Goal: Information Seeking & Learning: Learn about a topic

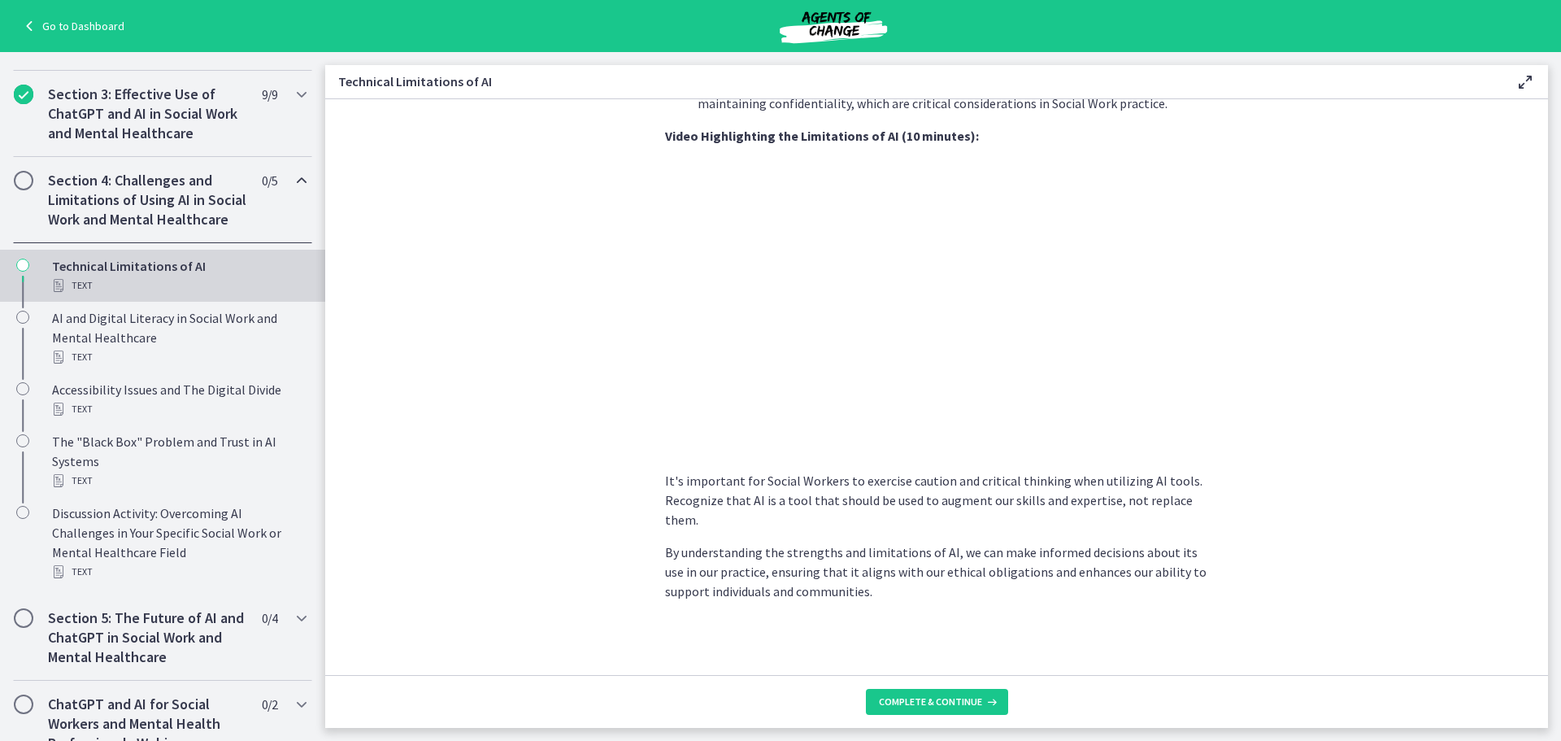
scroll to position [1069, 0]
click at [950, 699] on span "Complete & continue" at bounding box center [930, 701] width 103 height 13
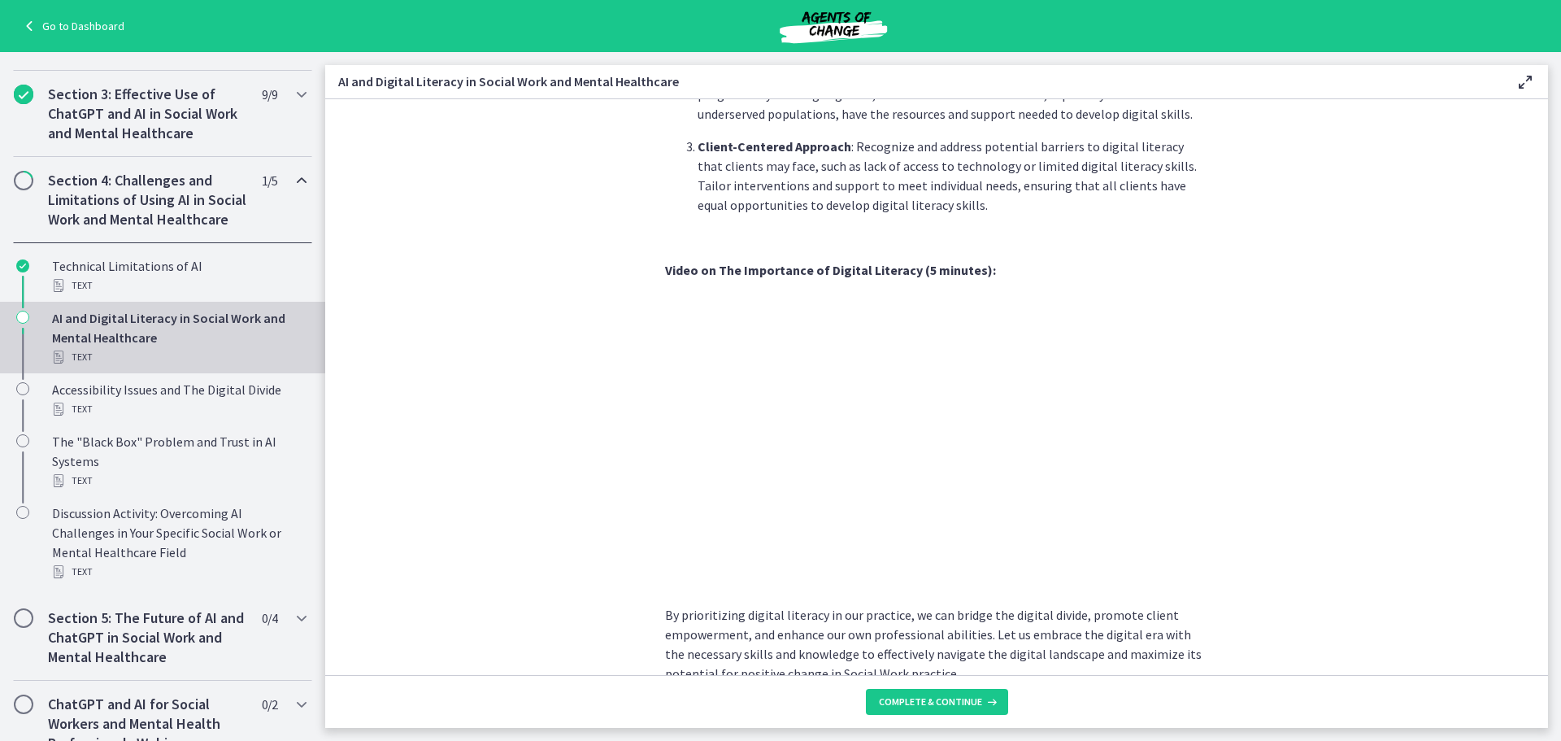
scroll to position [1290, 0]
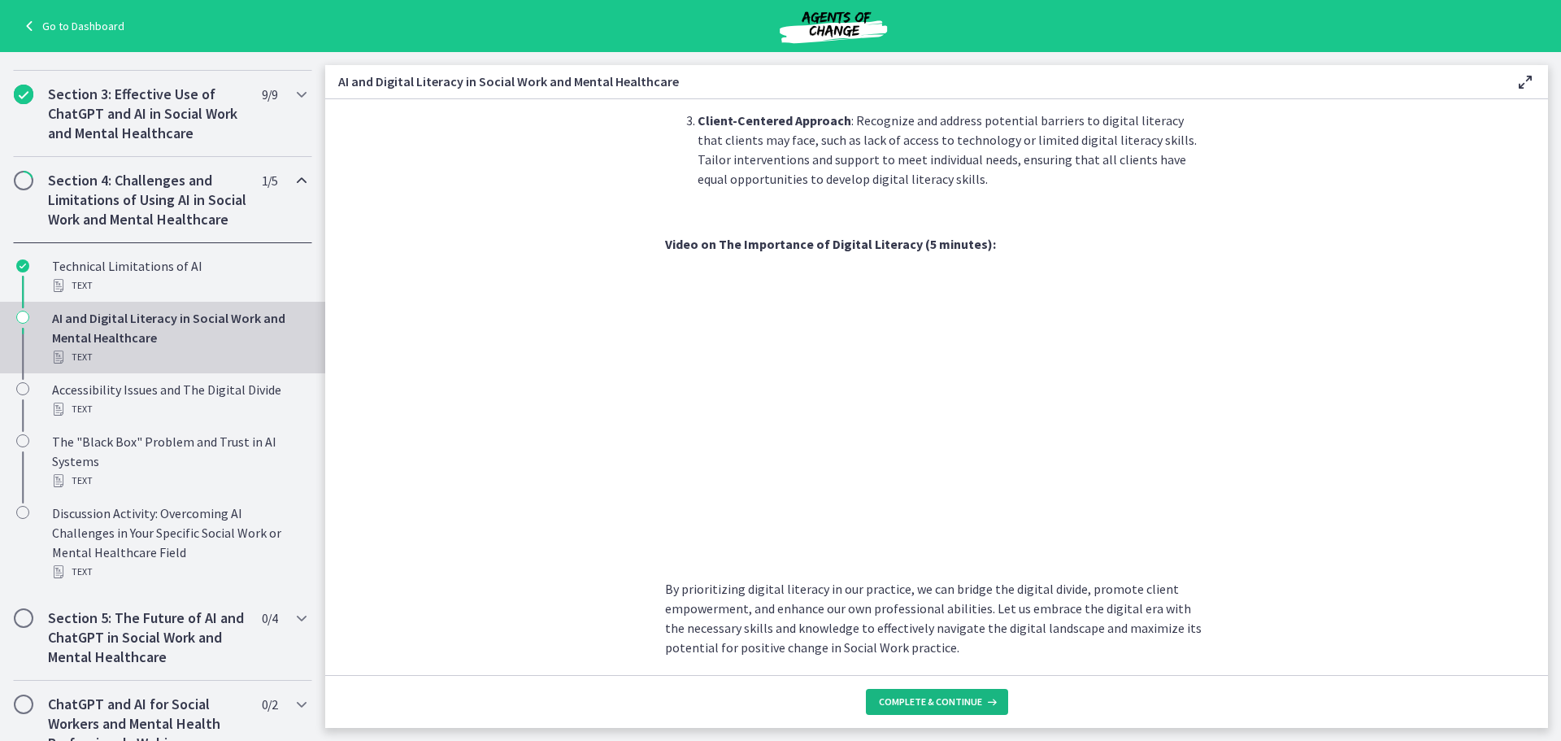
click at [979, 707] on span "Complete & continue" at bounding box center [930, 701] width 103 height 13
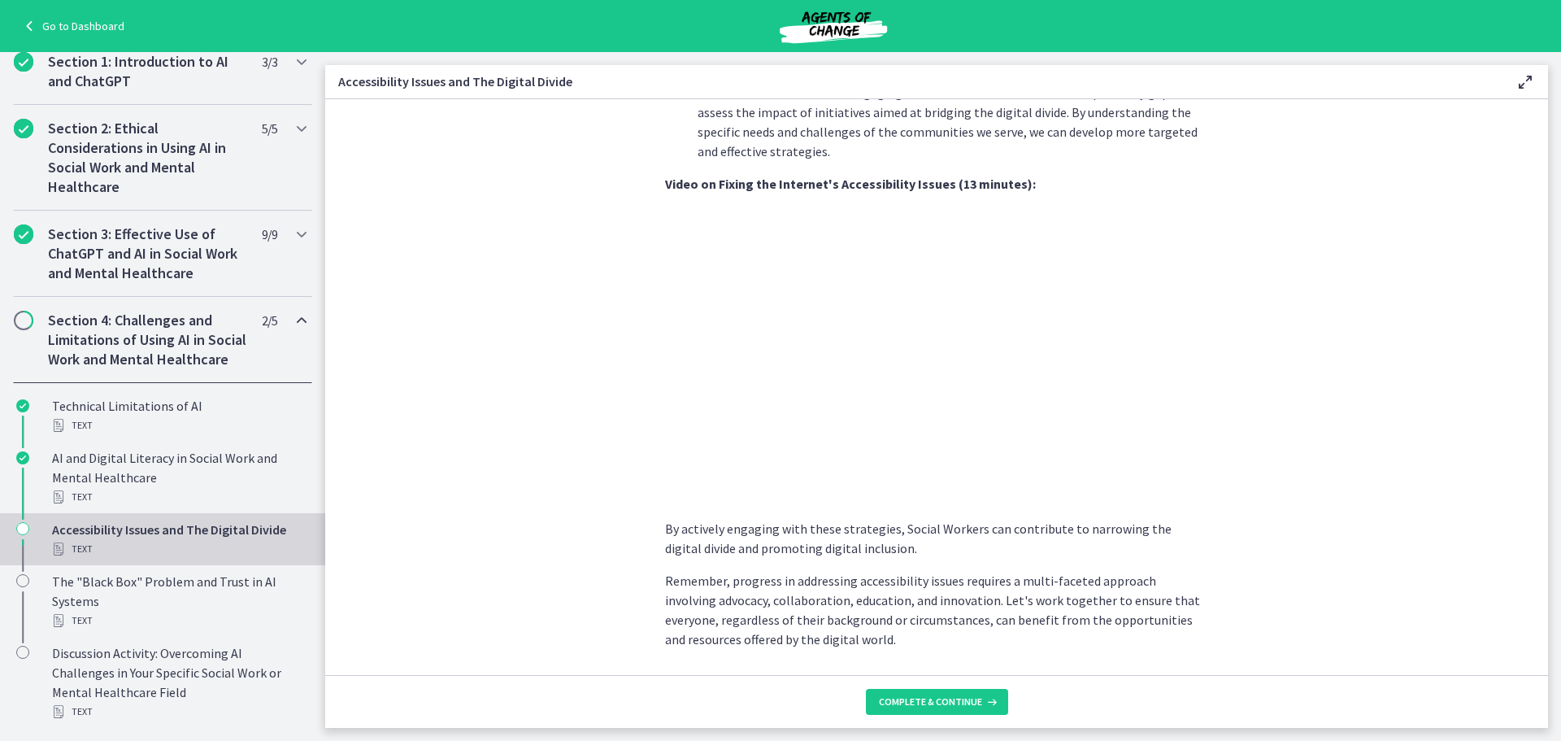
scroll to position [1296, 0]
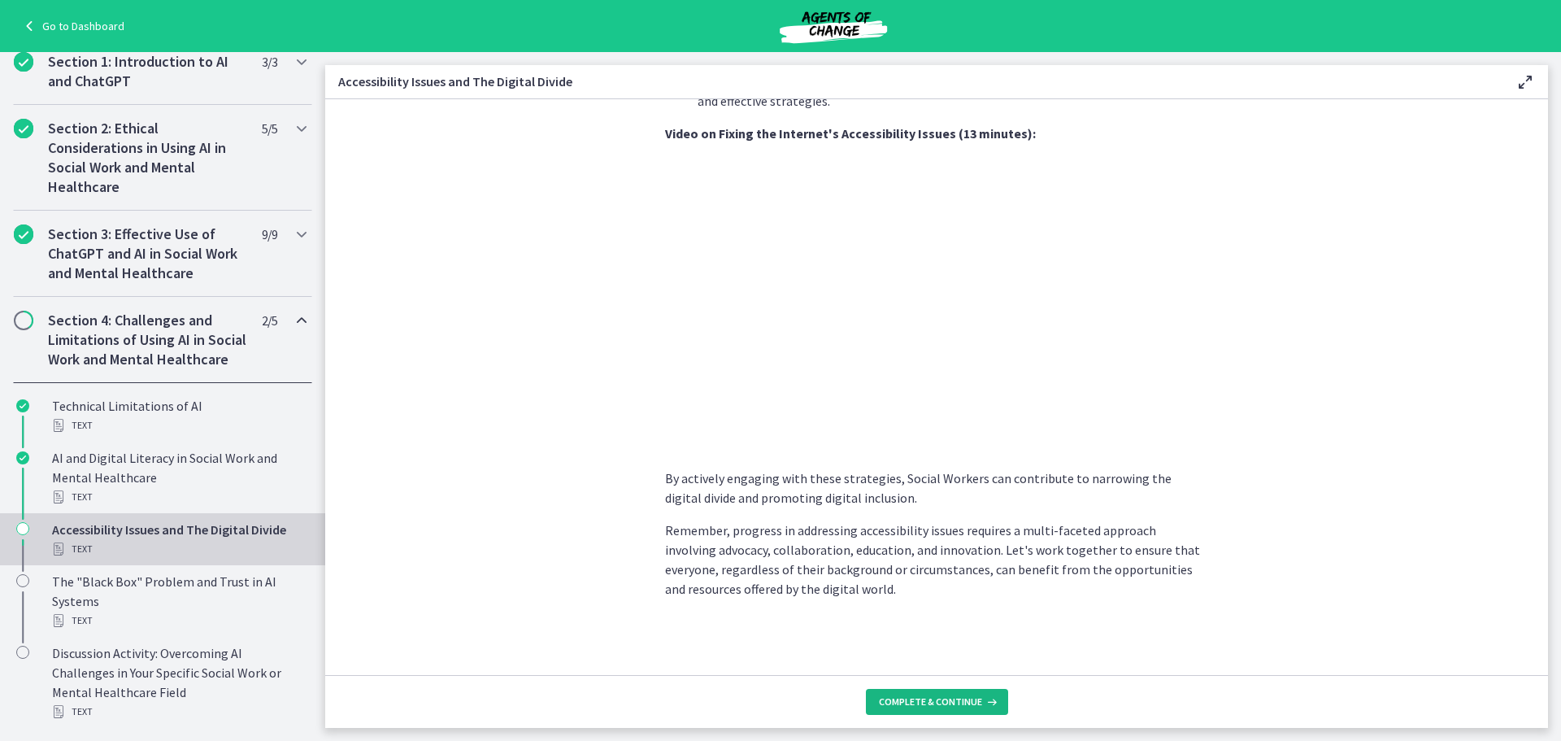
click at [899, 704] on span "Complete & continue" at bounding box center [930, 701] width 103 height 13
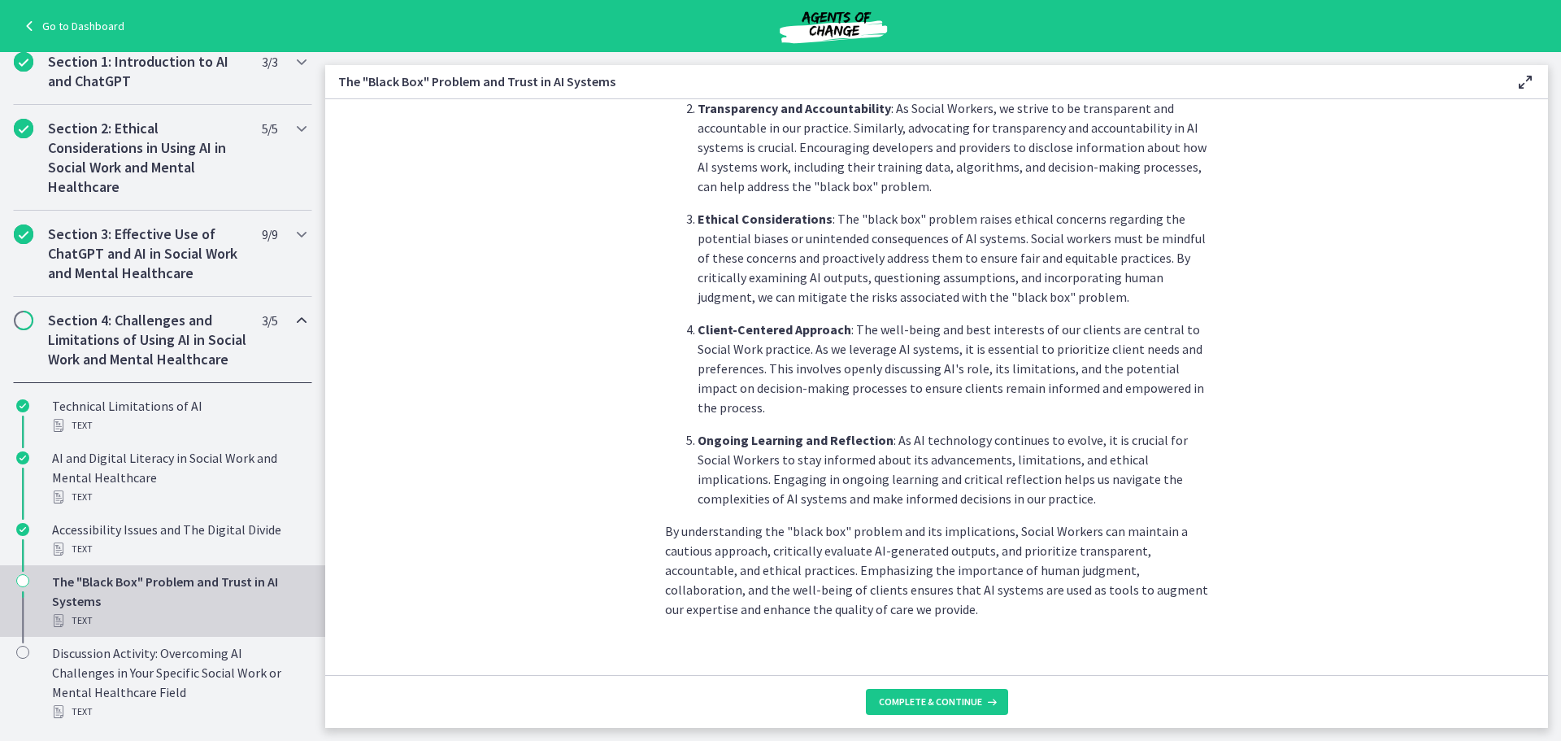
scroll to position [712, 0]
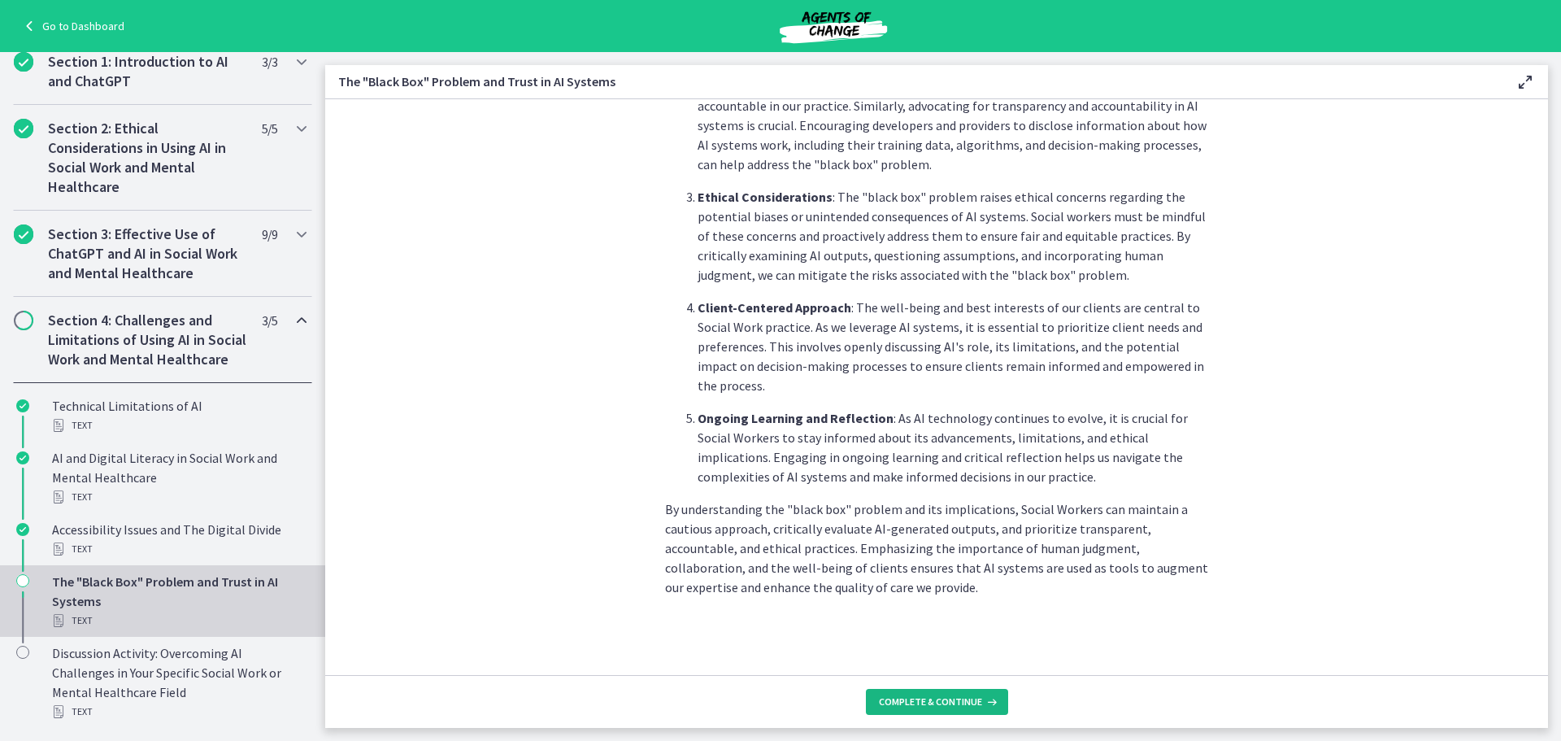
click at [937, 698] on span "Complete & continue" at bounding box center [930, 701] width 103 height 13
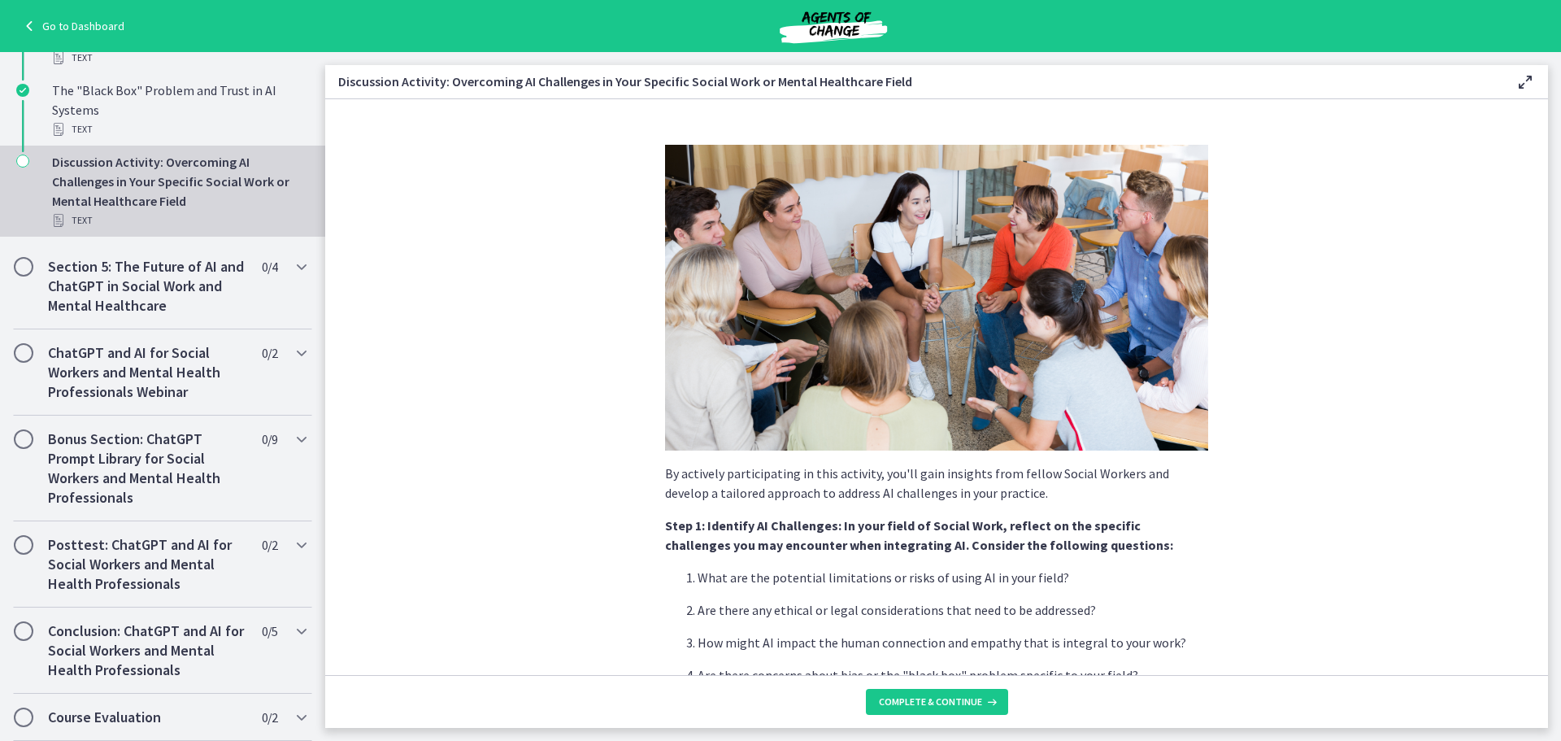
scroll to position [840, 0]
click at [932, 698] on span "Complete & continue" at bounding box center [930, 701] width 103 height 13
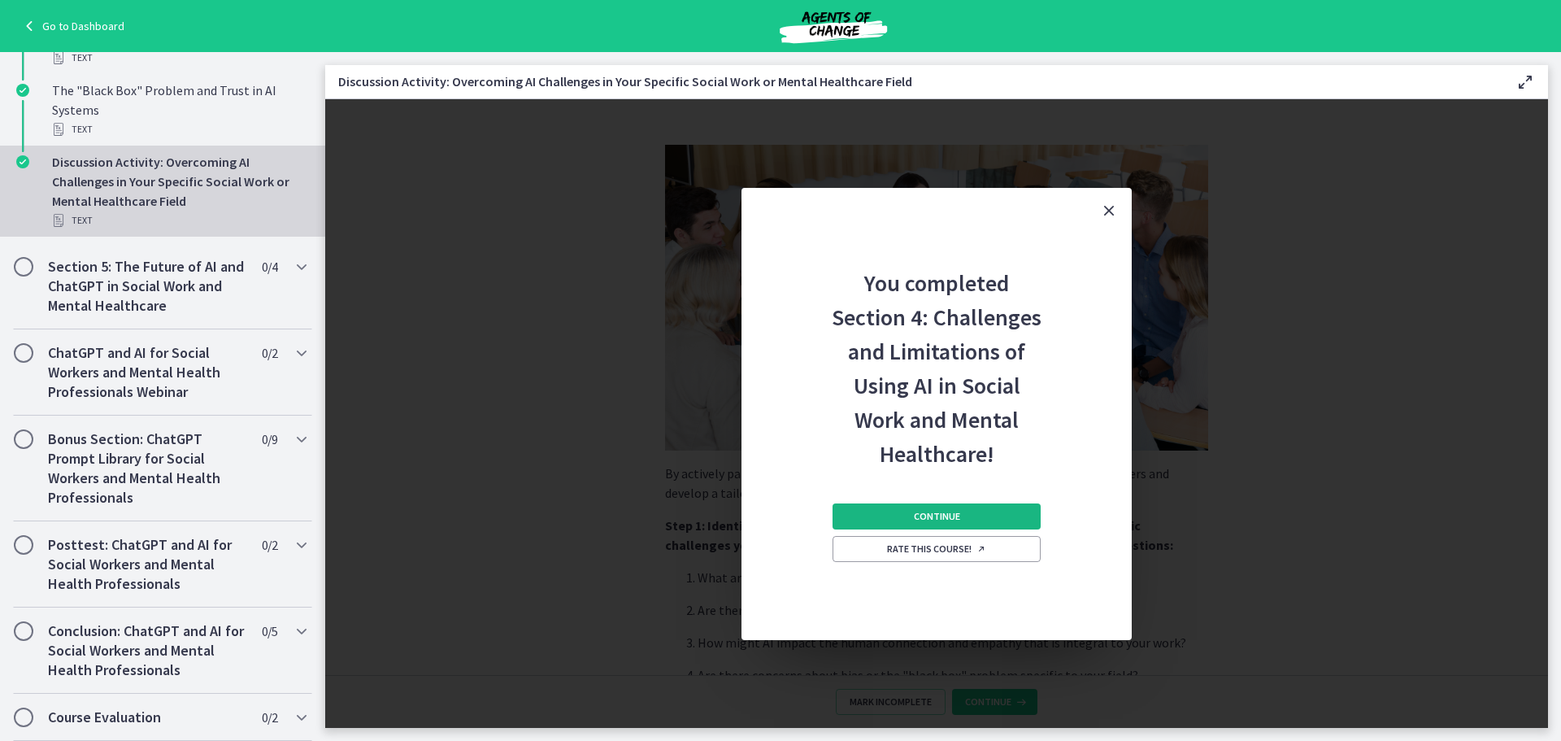
click at [906, 507] on button "Continue" at bounding box center [937, 516] width 208 height 26
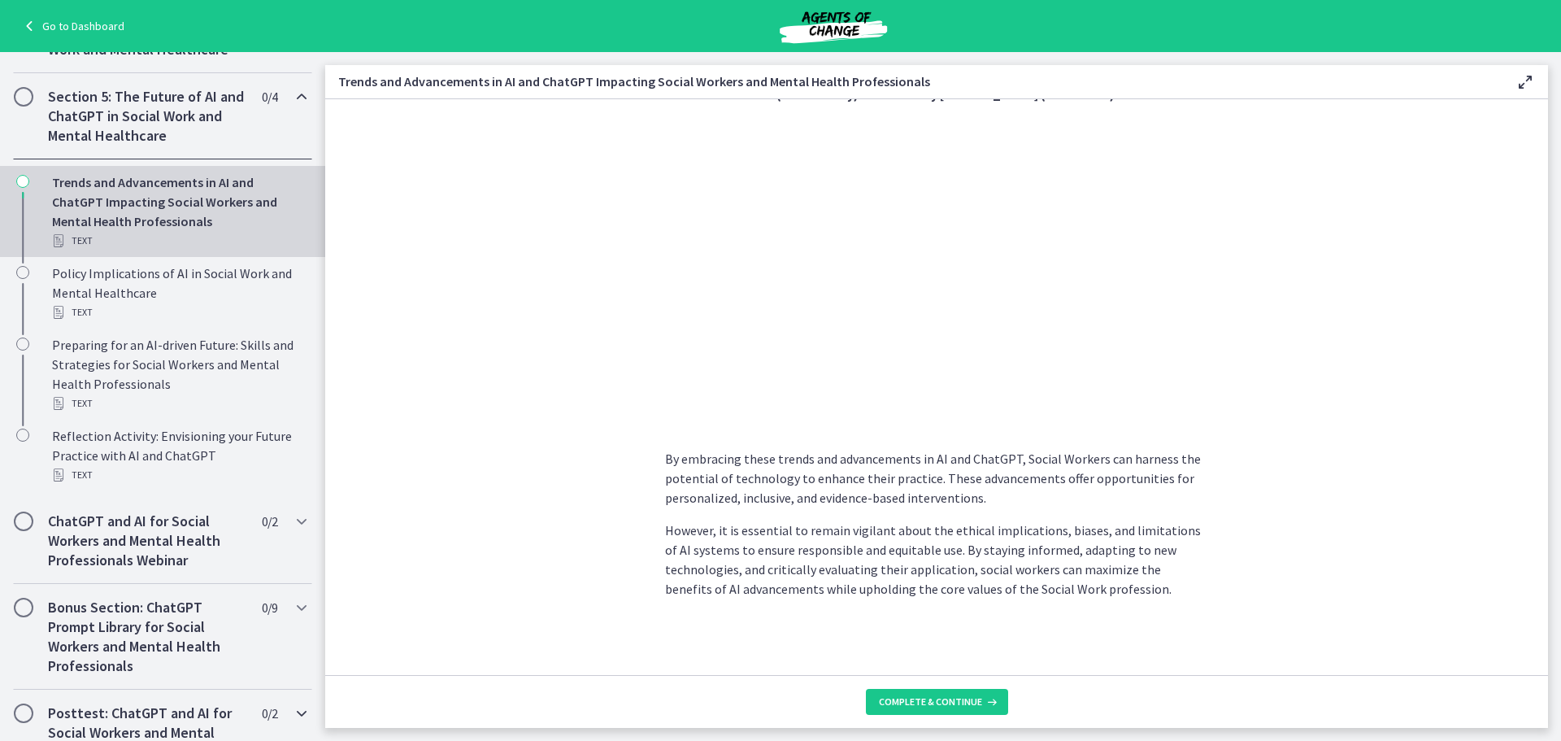
scroll to position [540, 0]
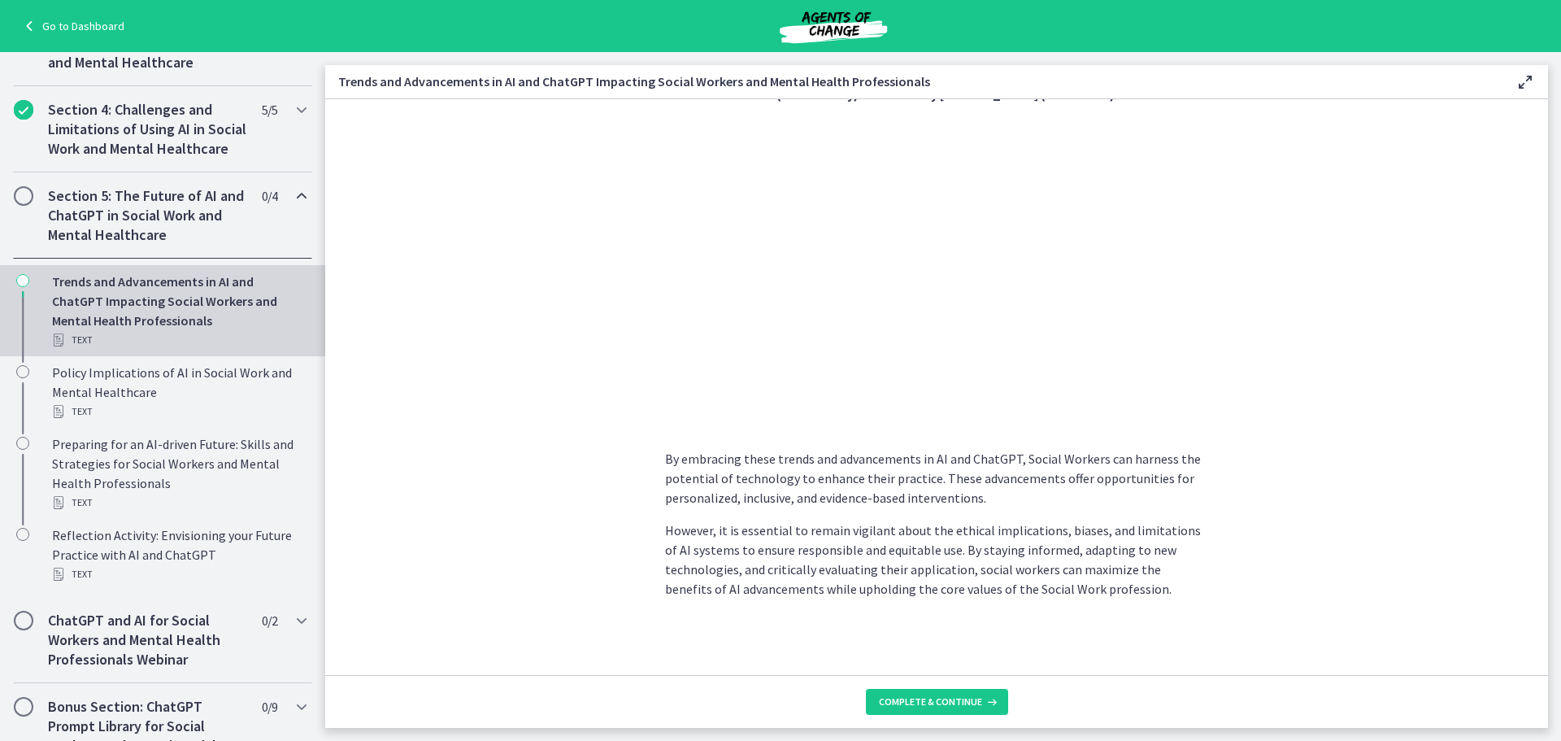
click at [425, 439] on section "As technology continues to evolve, Social Workers can harness these advancement…" at bounding box center [936, 387] width 1223 height 576
click at [956, 699] on span "Complete & continue" at bounding box center [930, 701] width 103 height 13
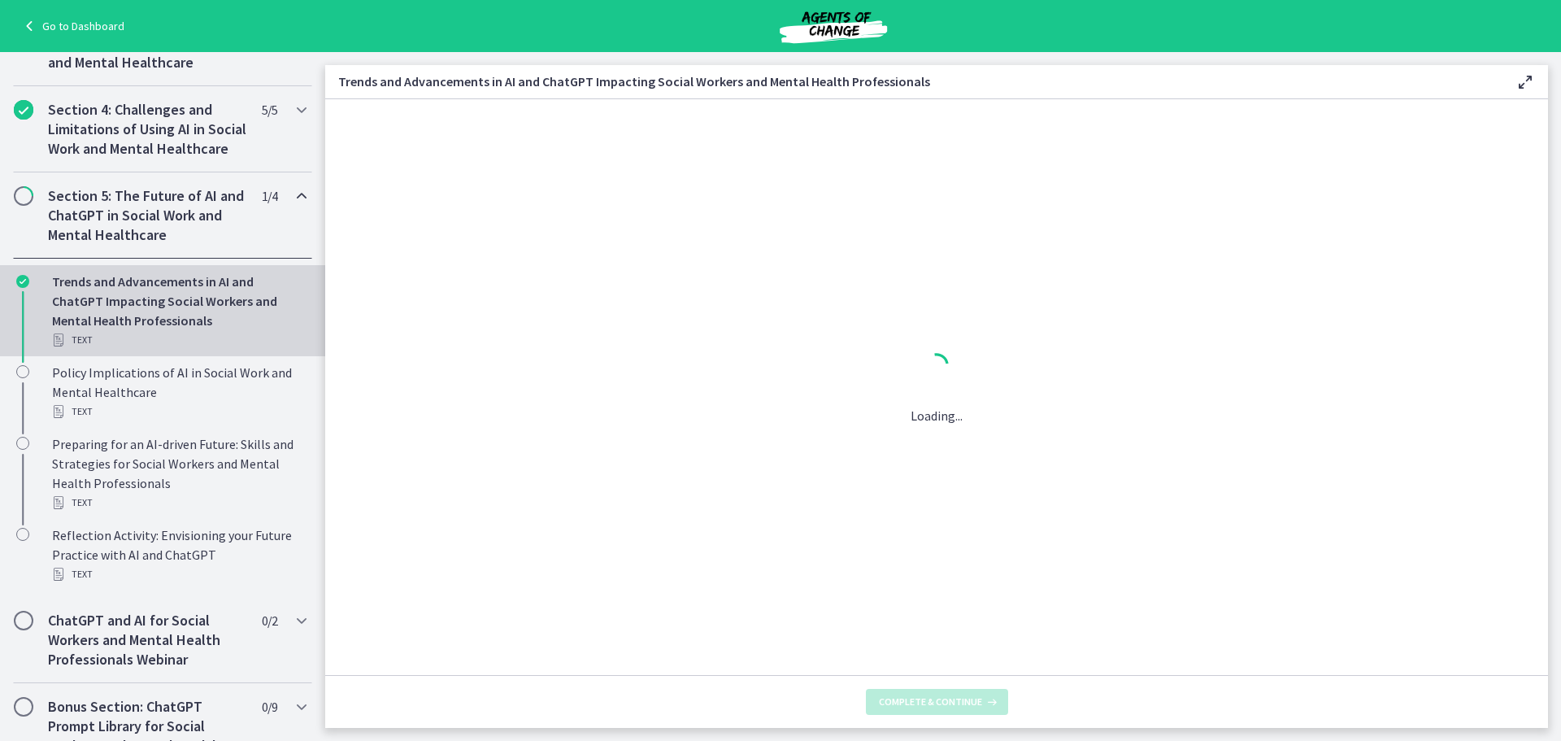
scroll to position [0, 0]
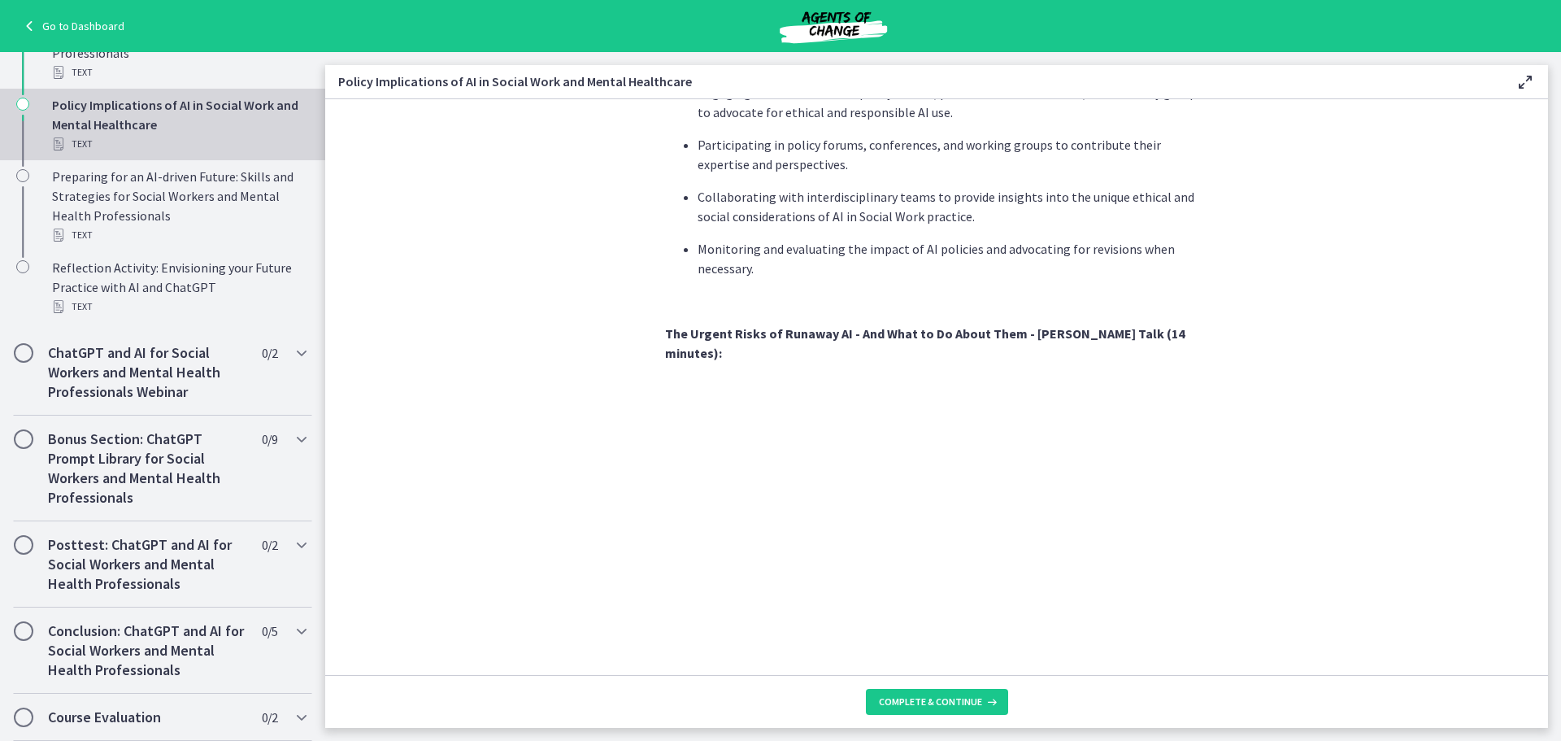
scroll to position [1348, 0]
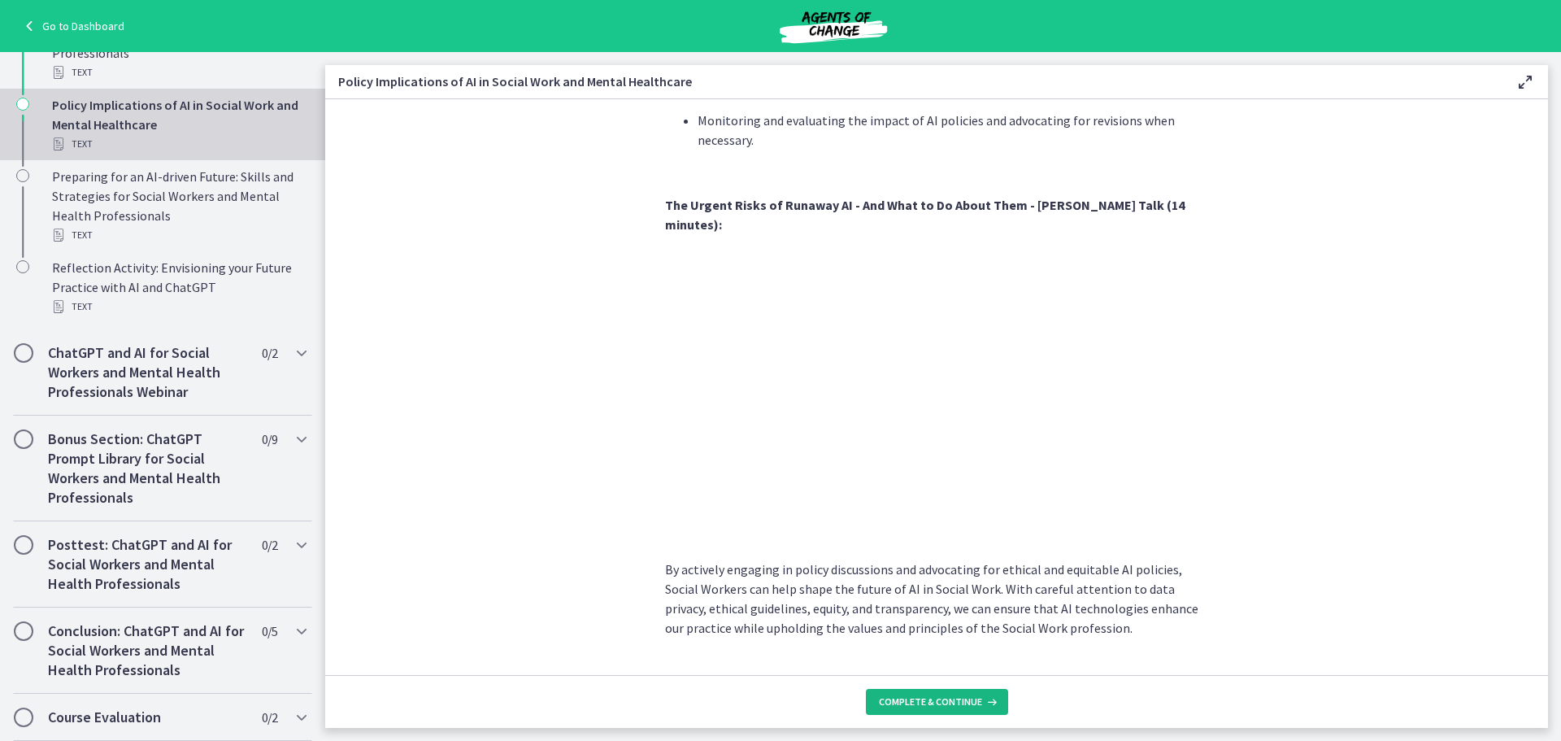
click at [930, 702] on span "Complete & continue" at bounding box center [930, 701] width 103 height 13
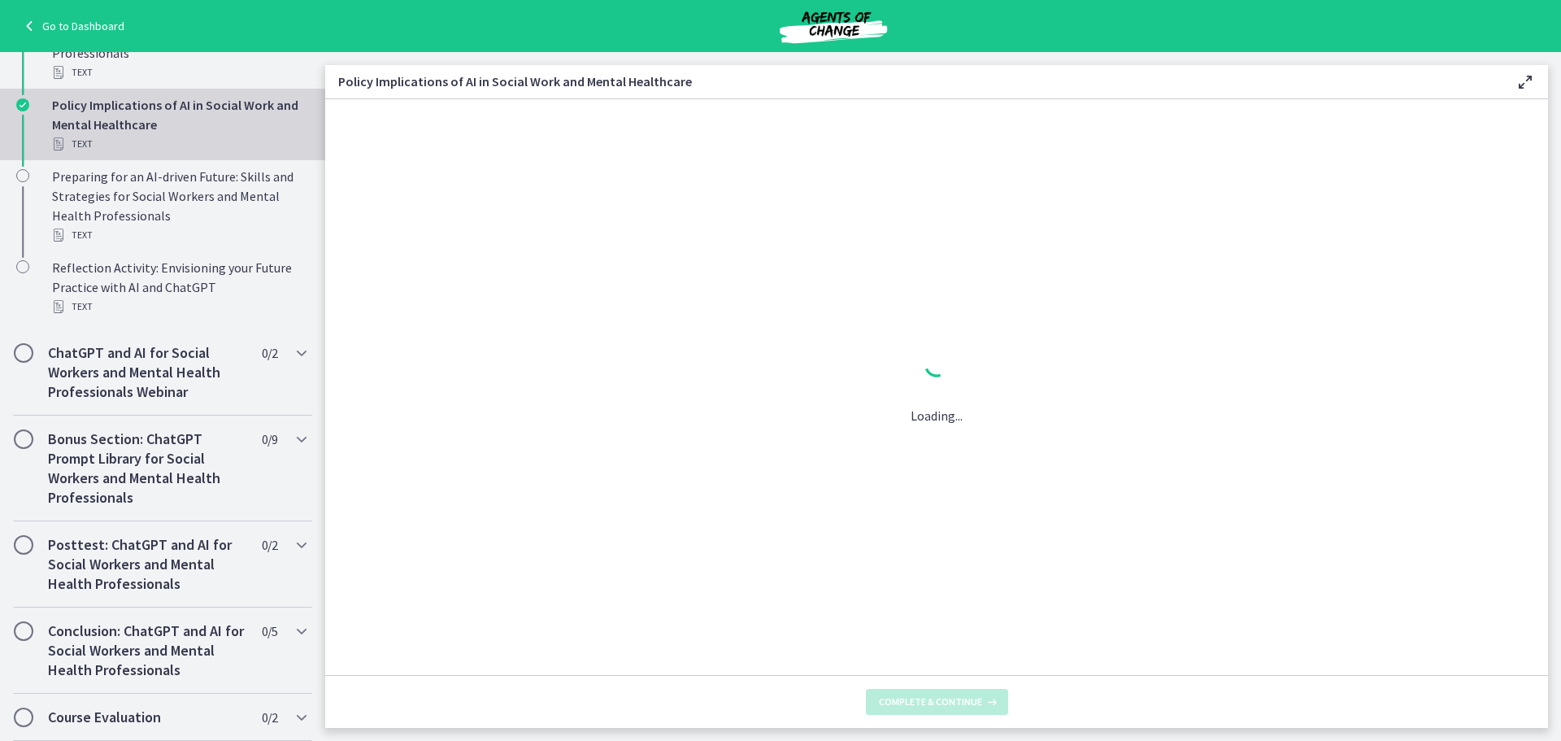
scroll to position [0, 0]
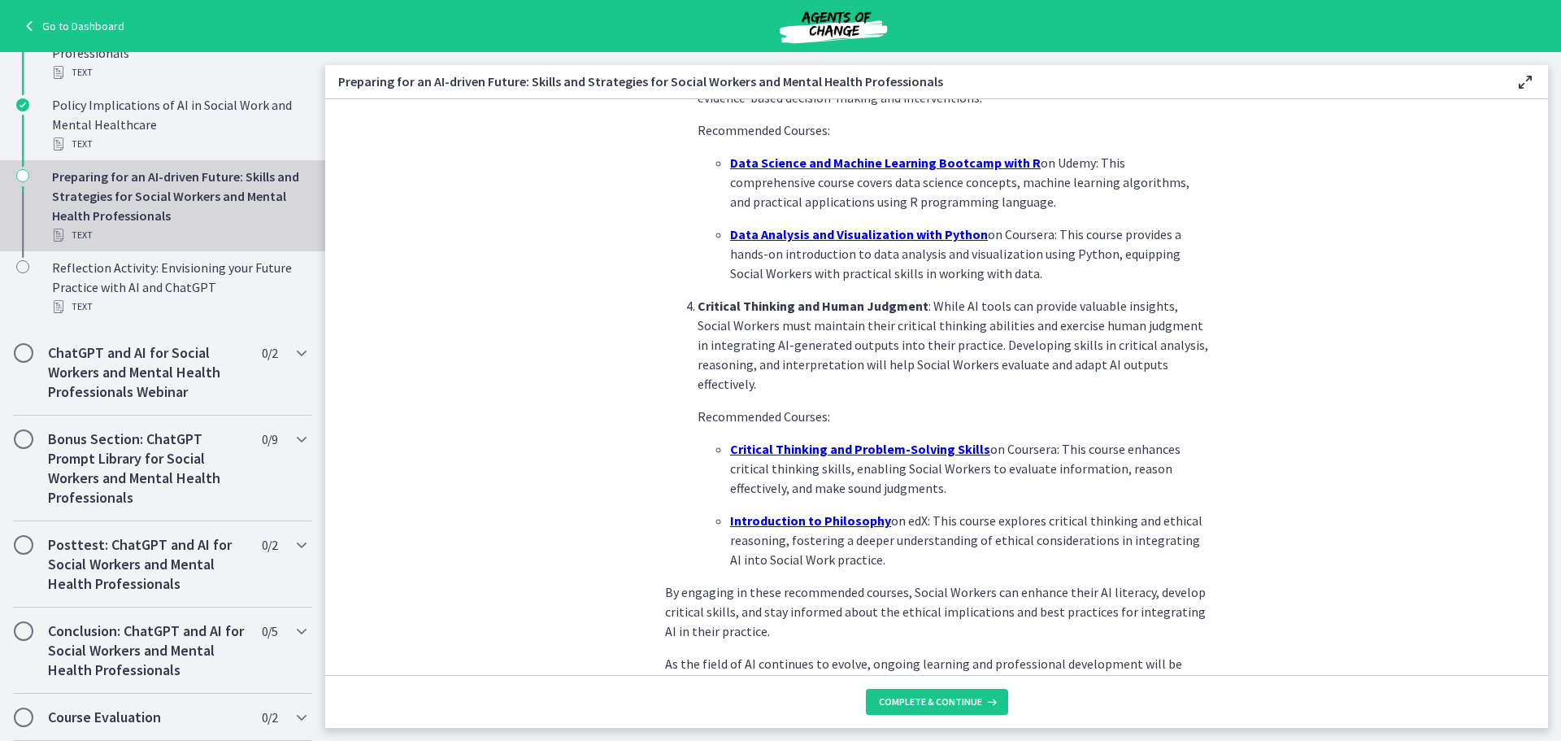
scroll to position [1064, 0]
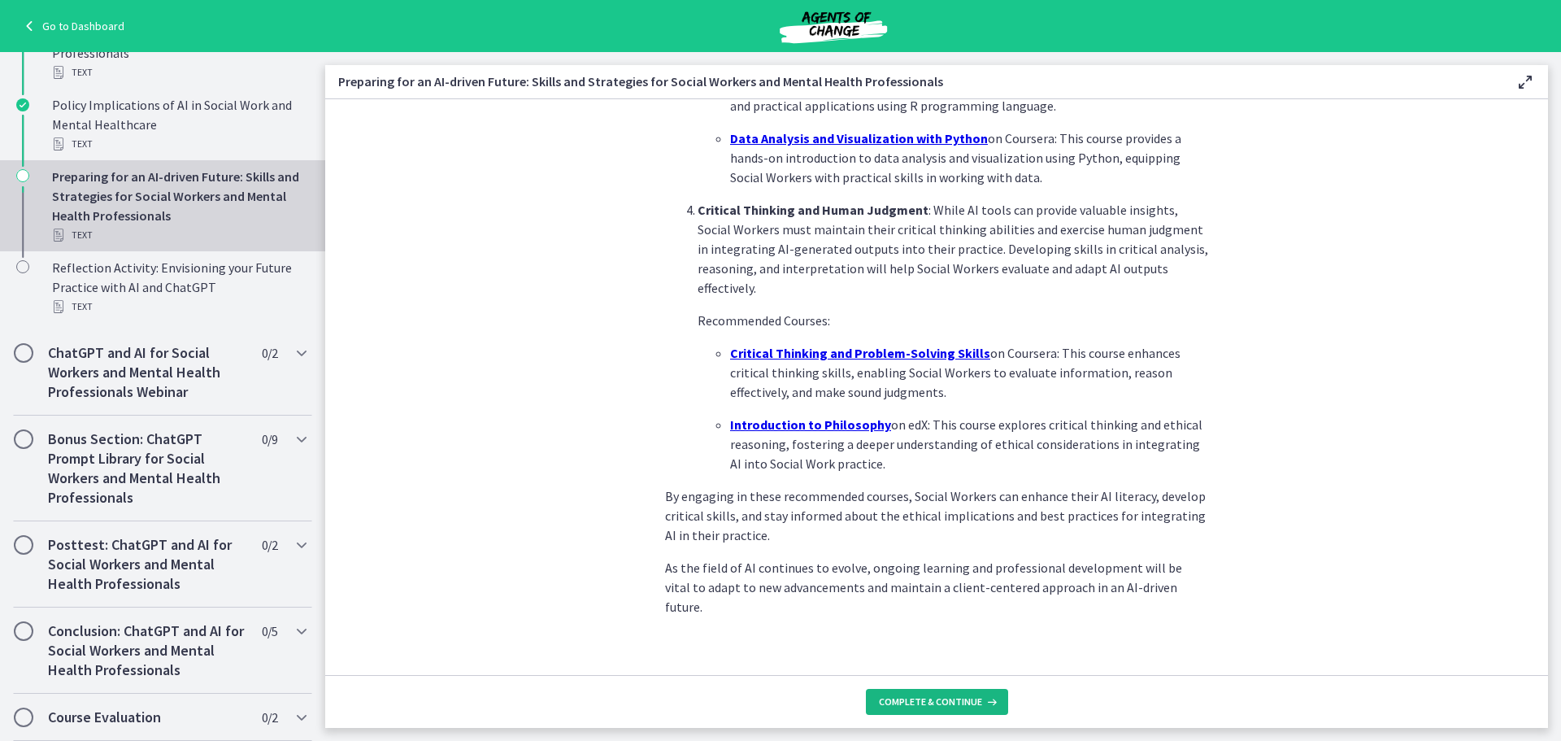
click at [886, 713] on button "Complete & continue" at bounding box center [937, 702] width 142 height 26
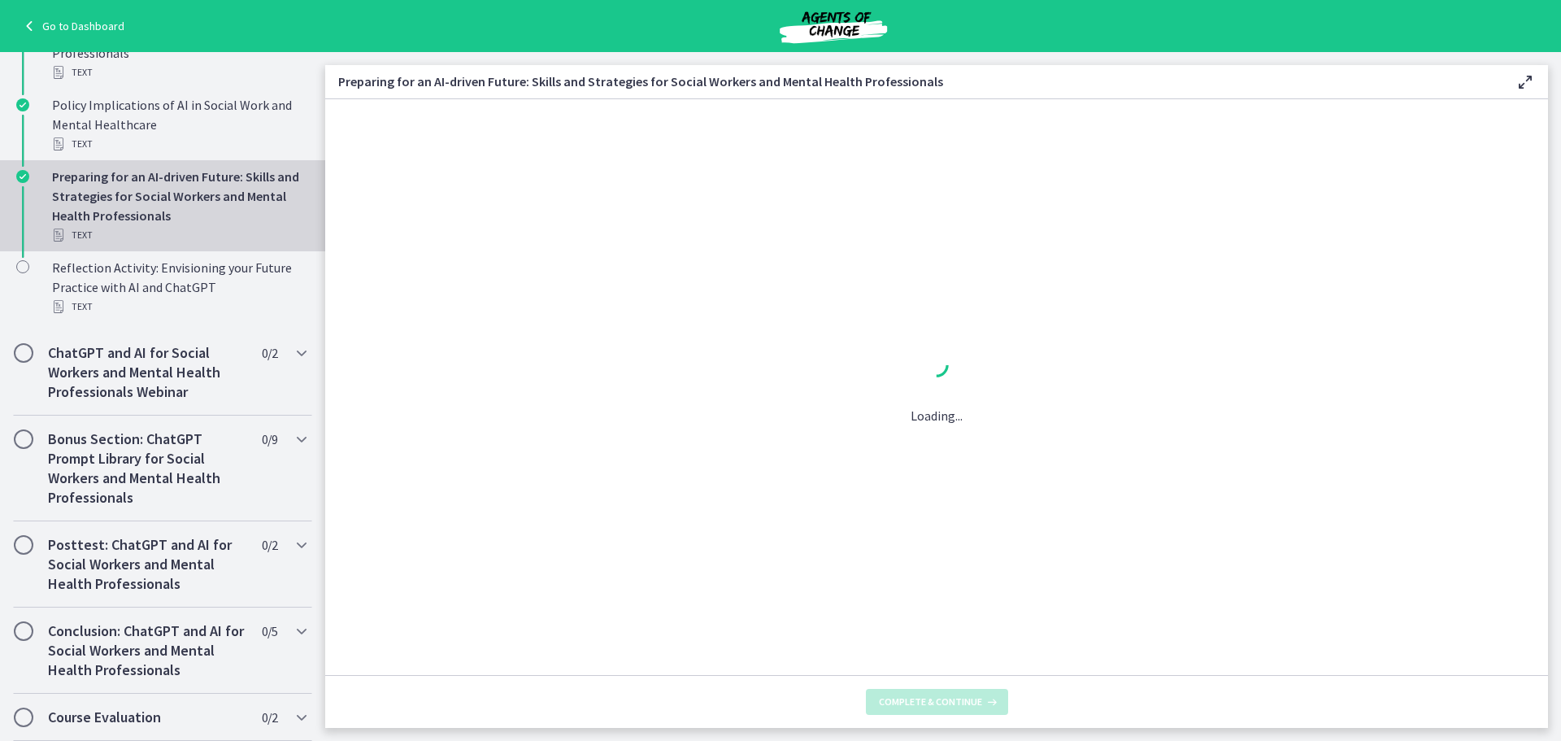
scroll to position [0, 0]
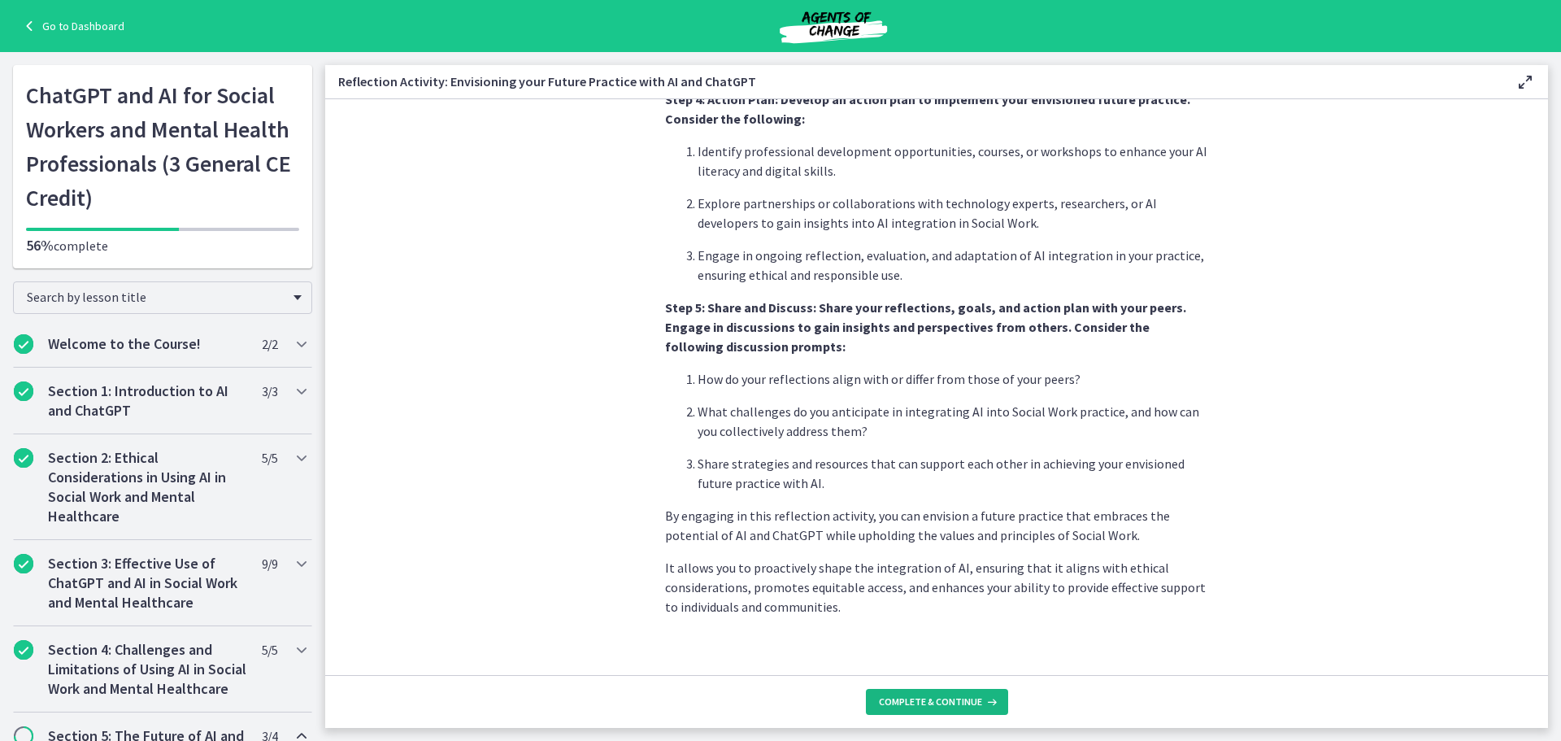
click at [975, 712] on button "Complete & continue" at bounding box center [937, 702] width 142 height 26
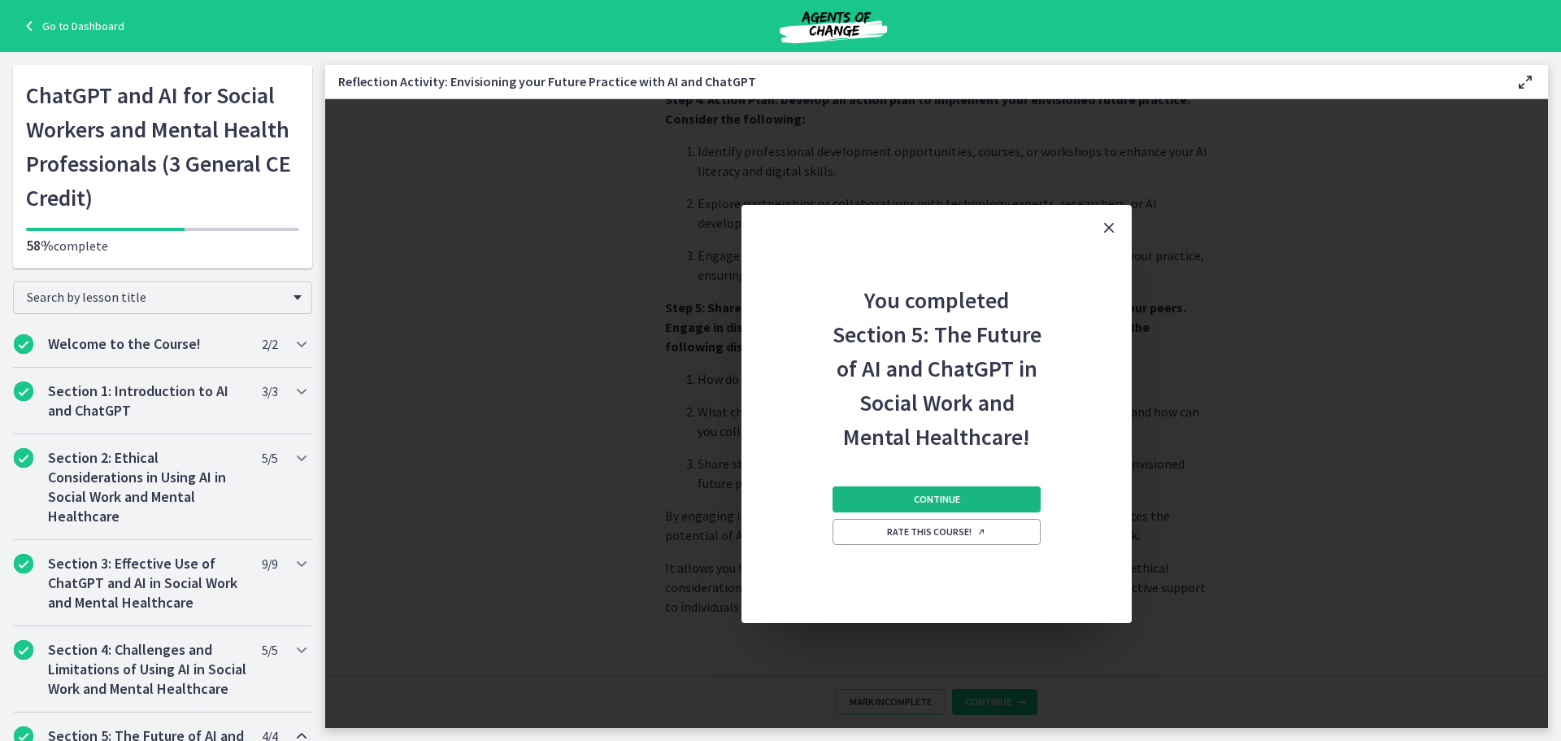
click at [965, 510] on button "Continue" at bounding box center [937, 499] width 208 height 26
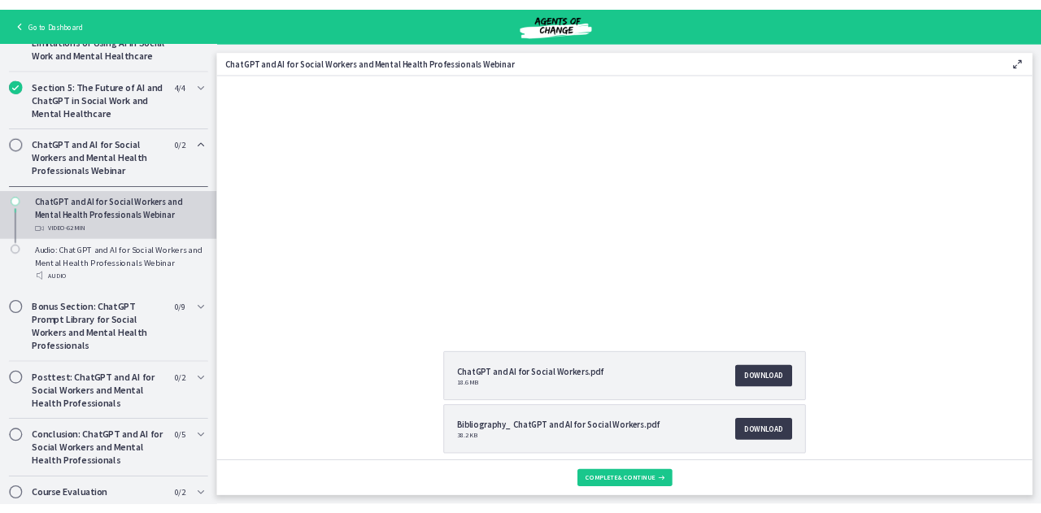
scroll to position [645, 0]
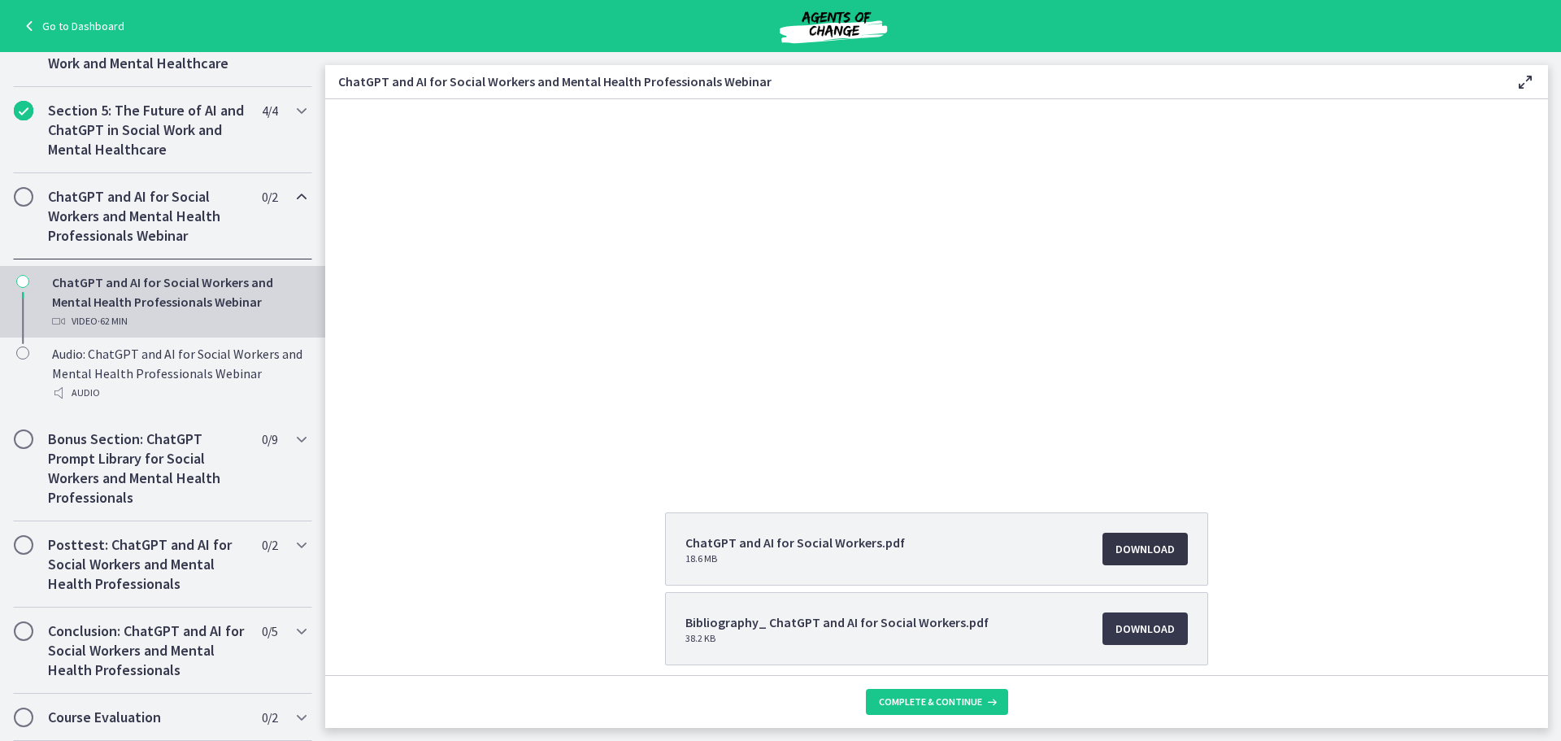
click at [1105, 556] on link "Download Opens in a new window" at bounding box center [1145, 549] width 85 height 33
click at [1132, 628] on span "Download Opens in a new window" at bounding box center [1145, 629] width 59 height 20
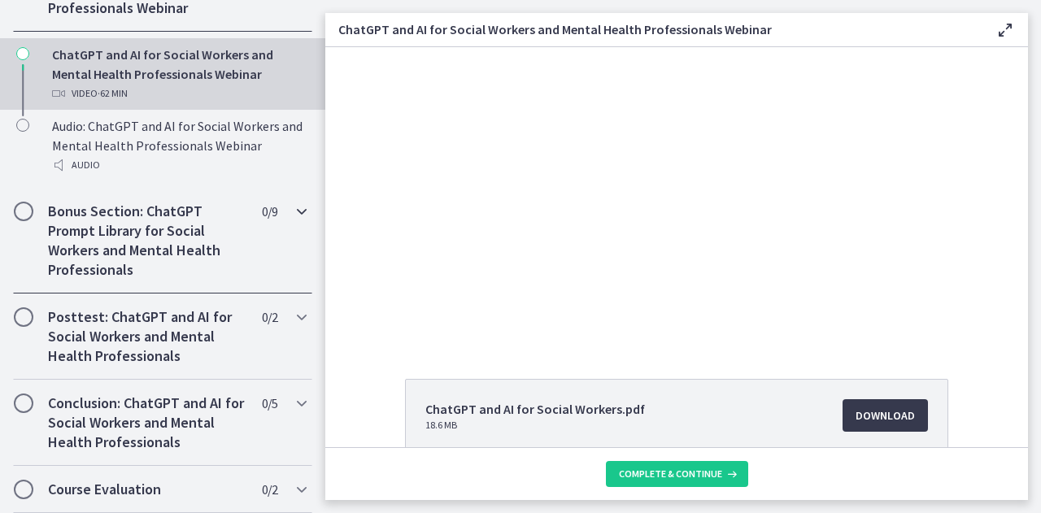
scroll to position [890, 0]
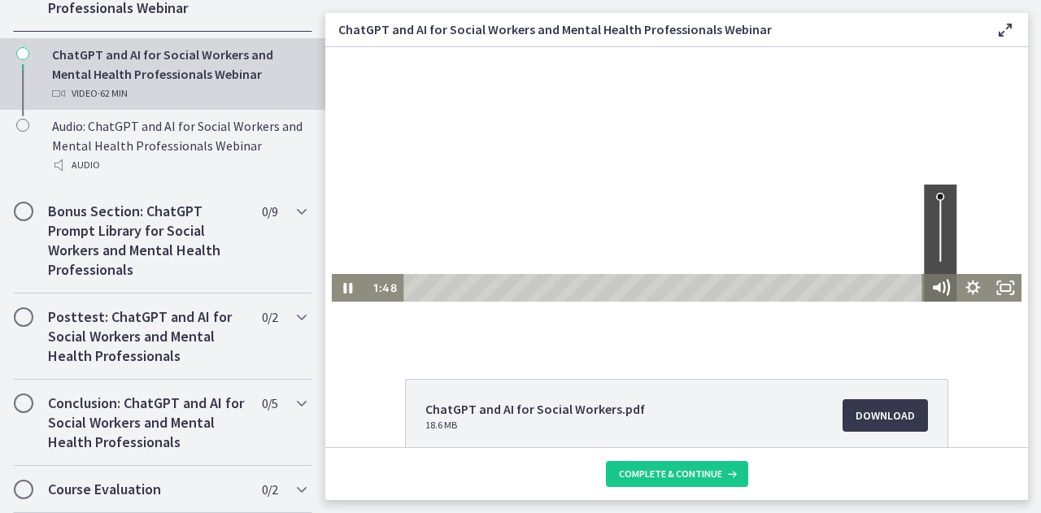
click at [943, 286] on icon "Mute" at bounding box center [945, 287] width 5 height 5
click at [938, 286] on icon "Unmute" at bounding box center [940, 288] width 33 height 28
click at [347, 290] on icon "Pause" at bounding box center [348, 288] width 33 height 28
